Goal: Information Seeking & Learning: Understand process/instructions

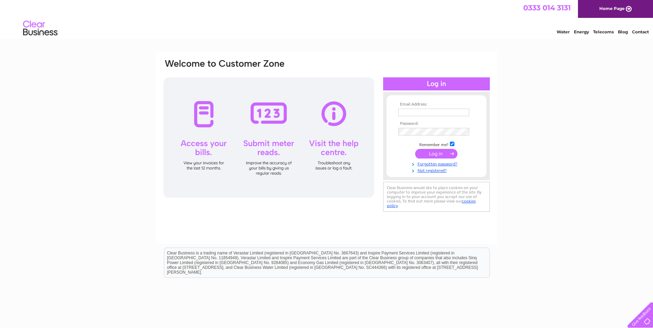
type input "Management@rajackson.co.uk"
click at [447, 154] on input "submit" at bounding box center [436, 154] width 42 height 10
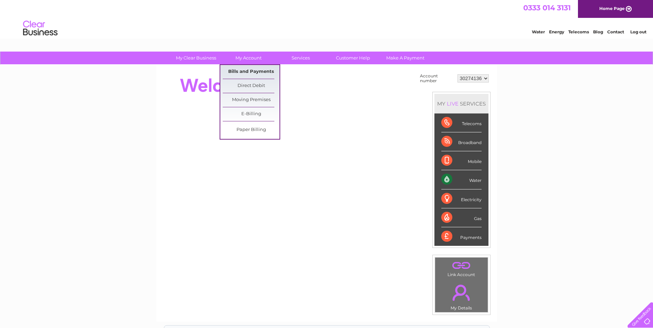
click at [244, 74] on link "Bills and Payments" at bounding box center [251, 72] width 57 height 14
click at [246, 69] on link "Bills and Payments" at bounding box center [251, 72] width 57 height 14
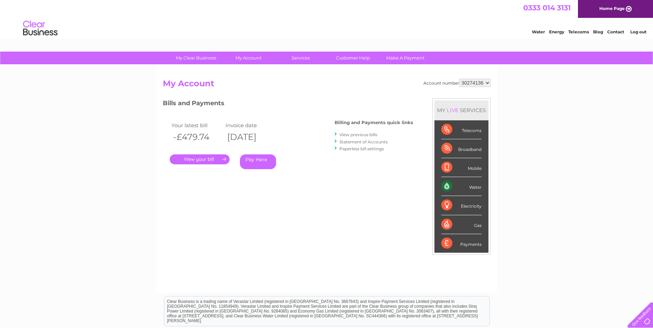
click at [189, 159] on link "." at bounding box center [200, 160] width 60 height 10
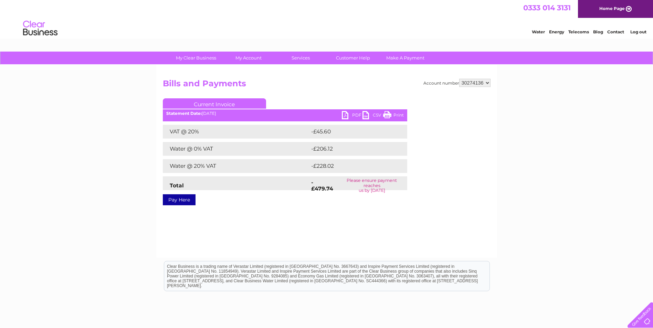
click at [354, 115] on link "PDF" at bounding box center [352, 116] width 21 height 10
click at [345, 114] on link "PDF" at bounding box center [352, 116] width 21 height 10
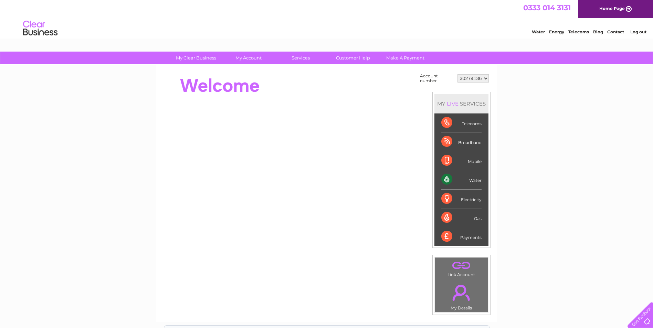
click at [615, 32] on link "Contact" at bounding box center [615, 31] width 17 height 5
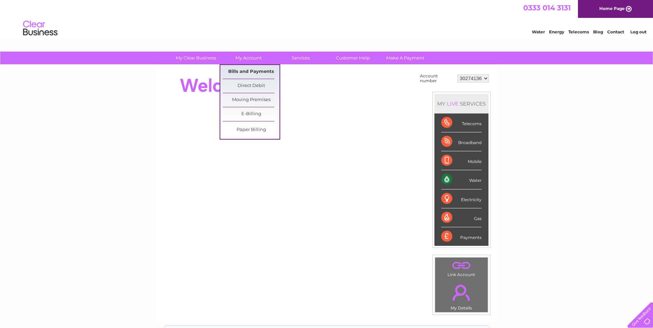
click at [247, 75] on link "Bills and Payments" at bounding box center [251, 72] width 57 height 14
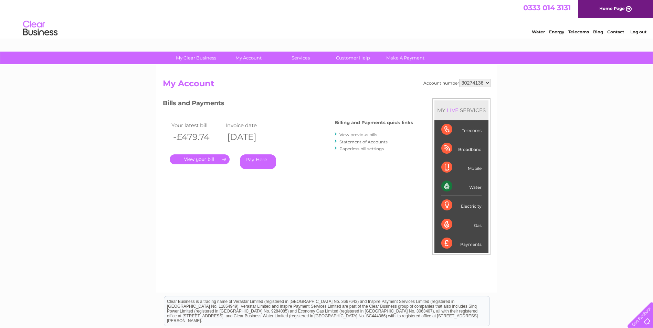
click at [201, 158] on link "." at bounding box center [200, 160] width 60 height 10
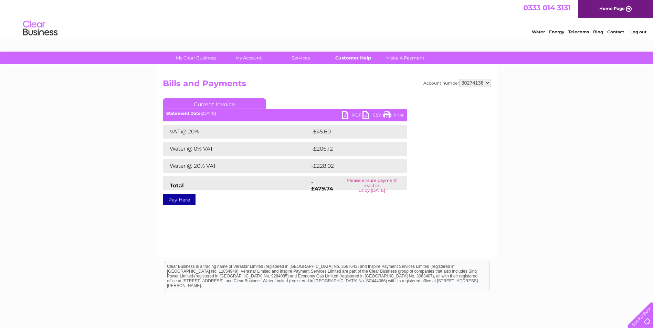
click at [343, 59] on link "Customer Help" at bounding box center [353, 58] width 57 height 13
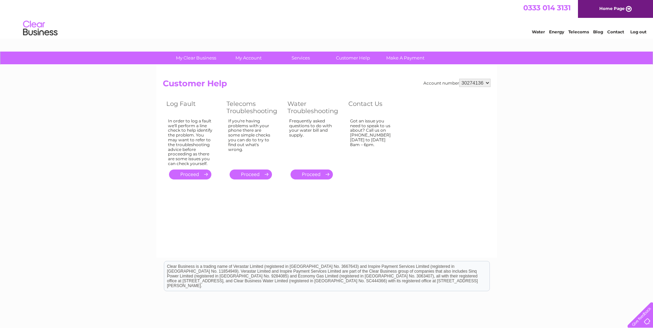
click at [321, 176] on link "." at bounding box center [312, 175] width 42 height 10
